Goal: Information Seeking & Learning: Learn about a topic

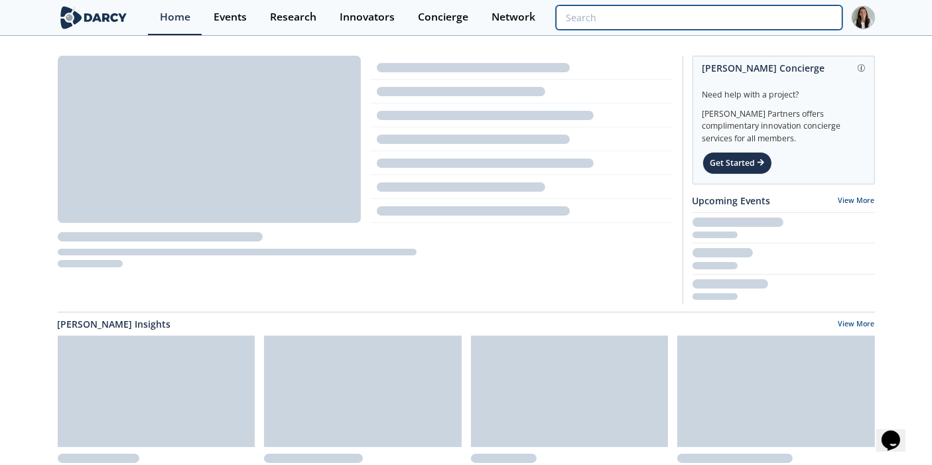
click at [767, 12] on input "search" at bounding box center [699, 17] width 286 height 25
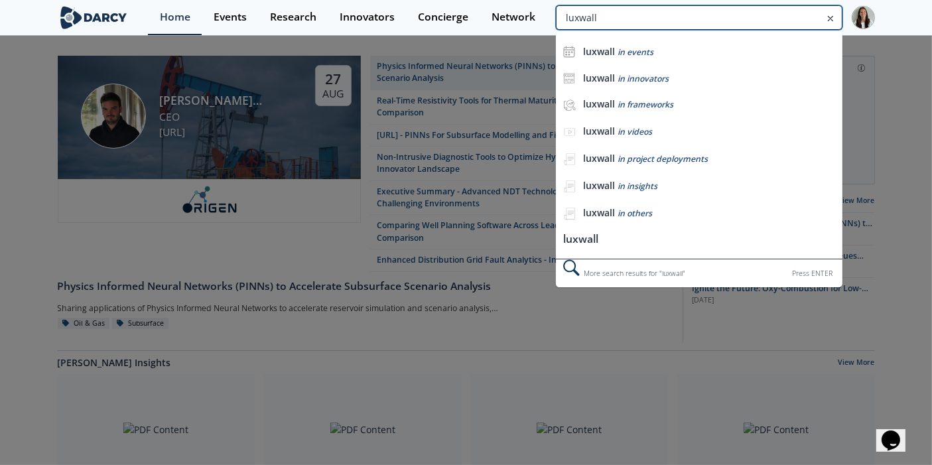
type input "luxwall"
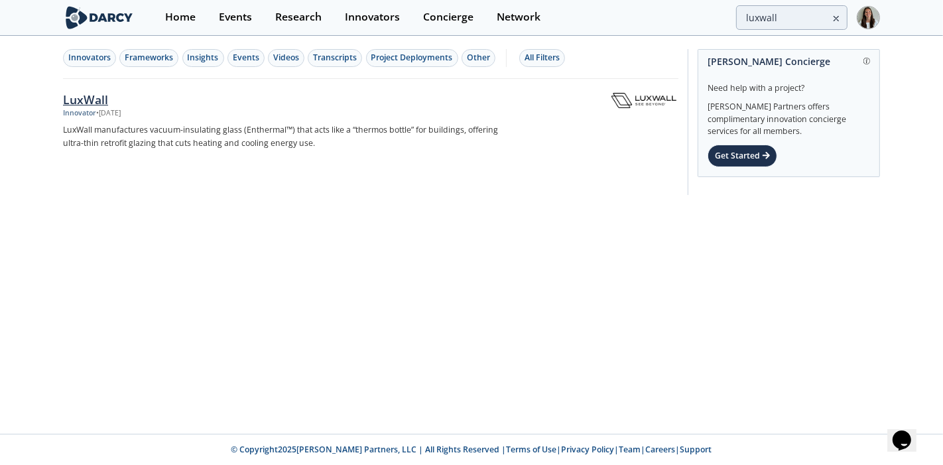
click at [126, 126] on p "LuxWall manufactures vacuum-insulating glass (Enthermal™) that acts like a “the…" at bounding box center [282, 136] width 439 height 27
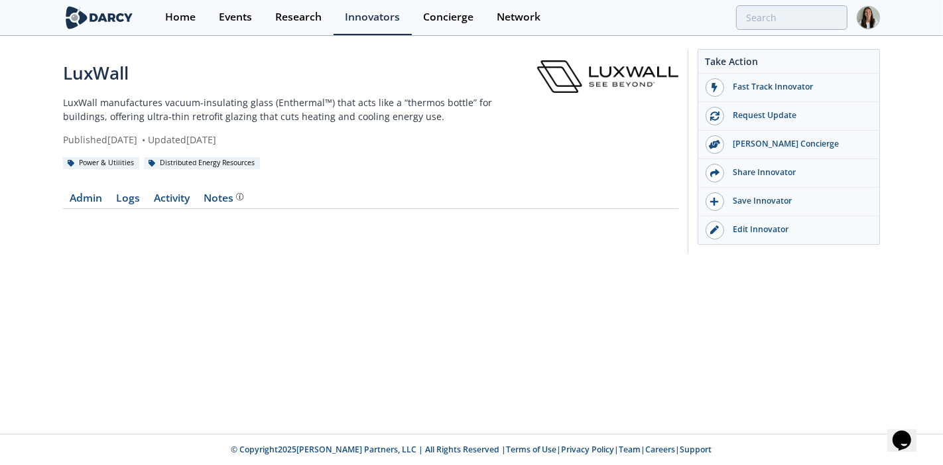
click at [326, 128] on div "LuxWall LuxWall manufactures vacuum-insulating glass (Enthermal™) that acts lik…" at bounding box center [300, 103] width 474 height 86
click at [363, 124] on div "LuxWall LuxWall manufactures vacuum-insulating glass (Enthermal™) that acts lik…" at bounding box center [300, 103] width 474 height 86
